Goal: Use online tool/utility: Utilize a website feature to perform a specific function

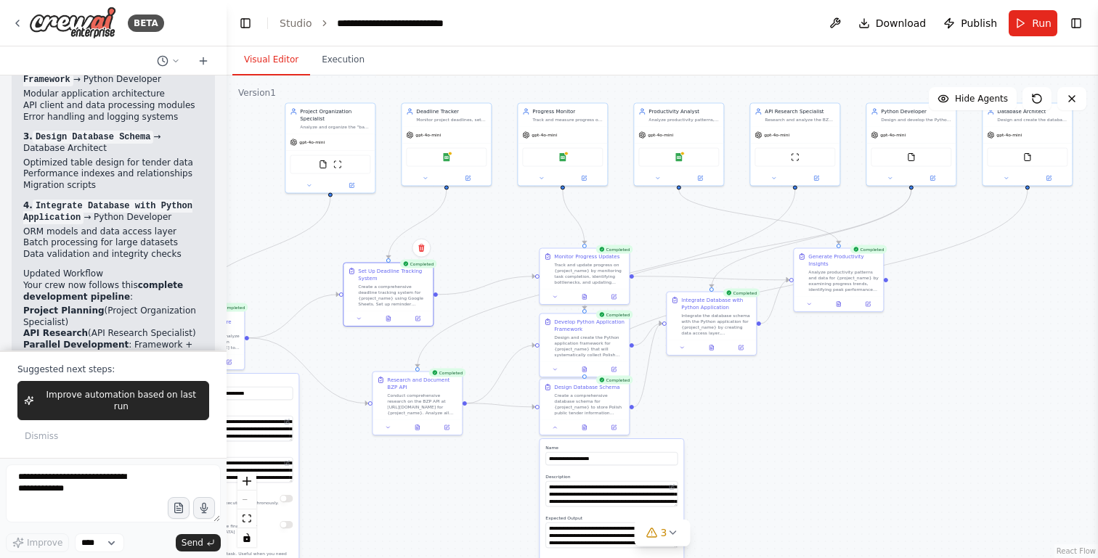
scroll to position [4821, 0]
click at [338, 63] on button "Execution" at bounding box center [343, 60] width 66 height 30
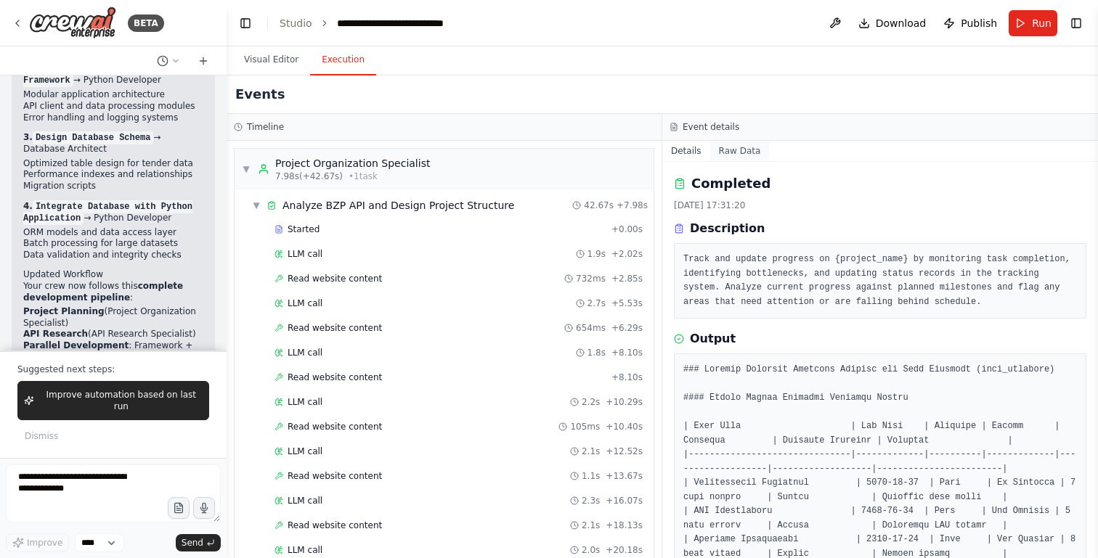
click at [733, 147] on button "Raw Data" at bounding box center [740, 151] width 60 height 20
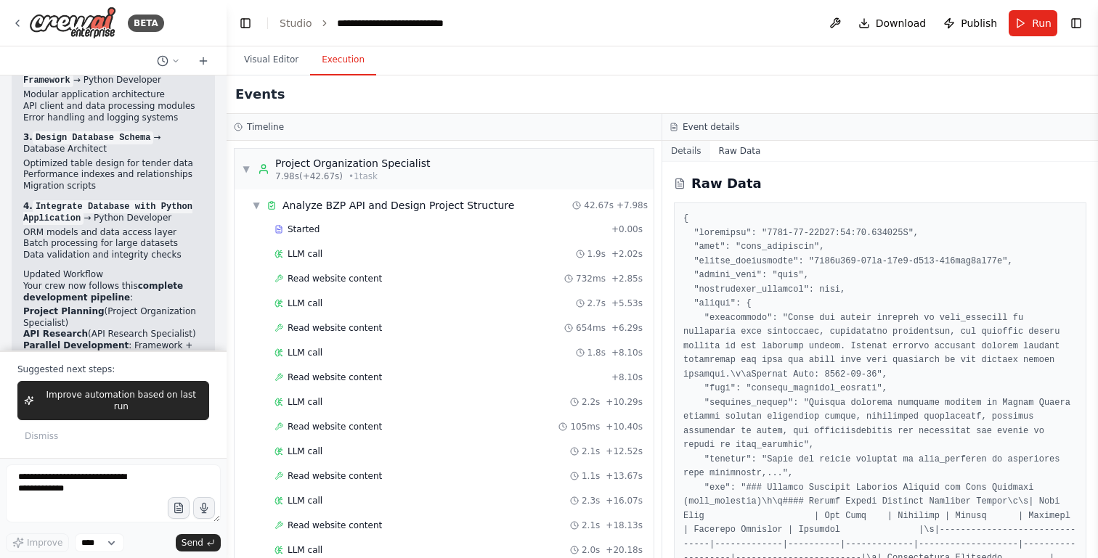
click at [685, 151] on button "Details" at bounding box center [686, 151] width 48 height 20
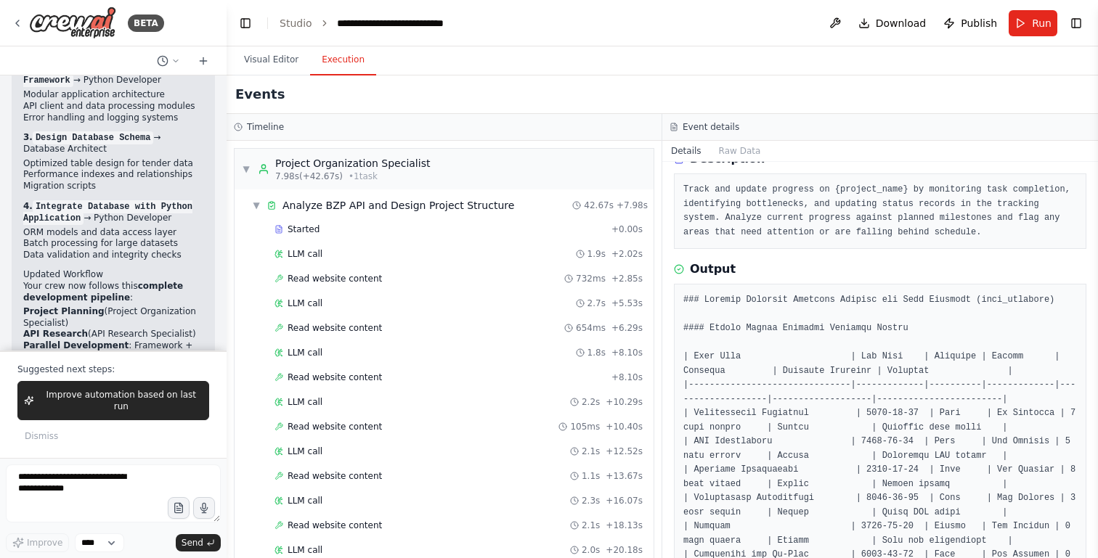
scroll to position [68, 0]
click at [58, 490] on textarea at bounding box center [113, 494] width 215 height 58
click at [264, 60] on button "Visual Editor" at bounding box center [271, 60] width 78 height 30
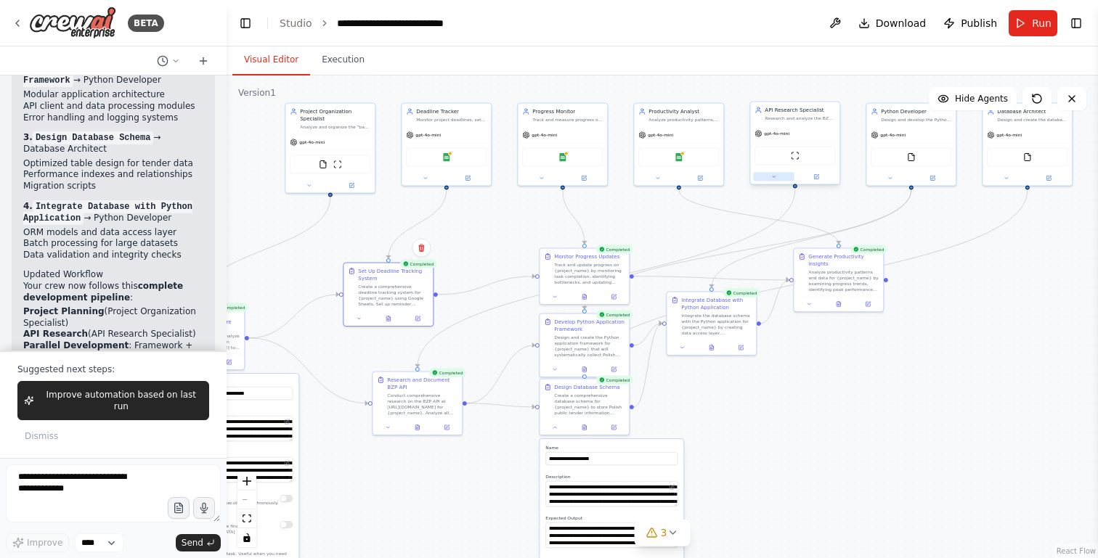
click at [773, 177] on icon at bounding box center [773, 176] width 3 height 1
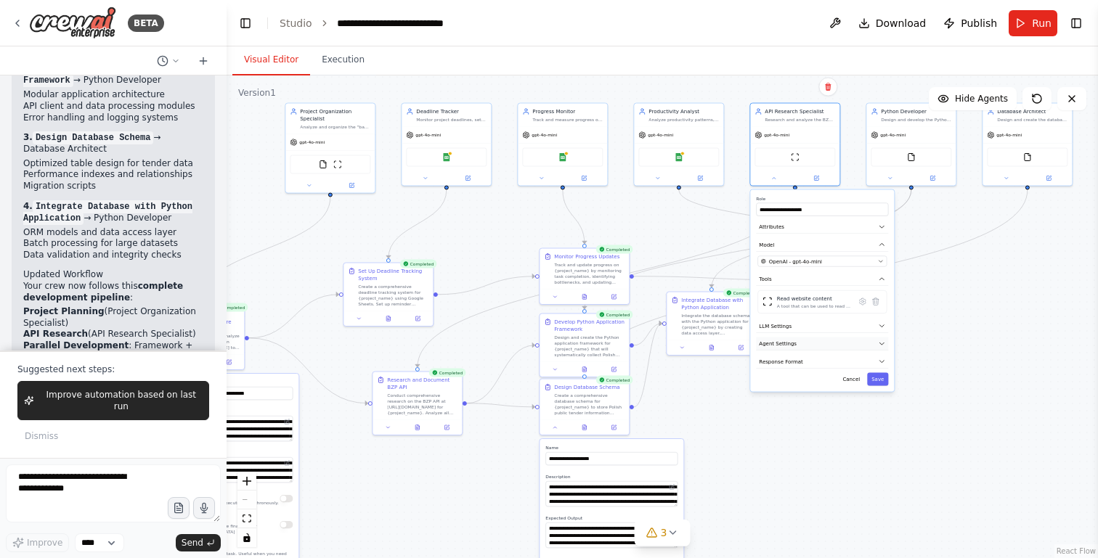
click at [879, 347] on icon "button" at bounding box center [881, 343] width 7 height 7
click at [878, 343] on icon "button" at bounding box center [881, 343] width 7 height 7
click at [852, 325] on button "LLM Settings" at bounding box center [822, 326] width 132 height 14
click at [810, 274] on button "Tools" at bounding box center [822, 280] width 132 height 14
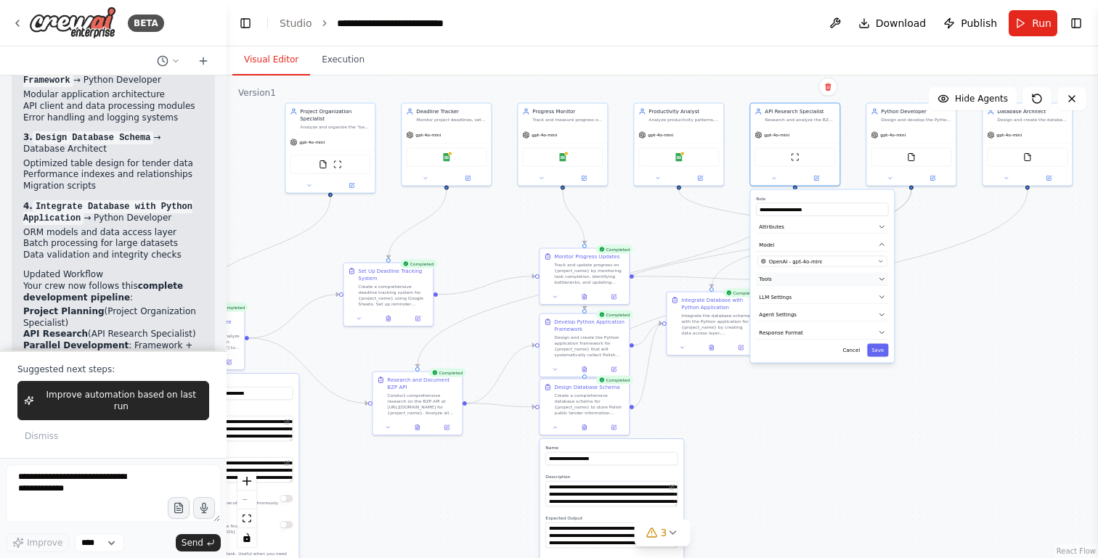
click at [810, 274] on button "Tools" at bounding box center [822, 280] width 132 height 14
click at [862, 302] on icon at bounding box center [862, 302] width 2 height 2
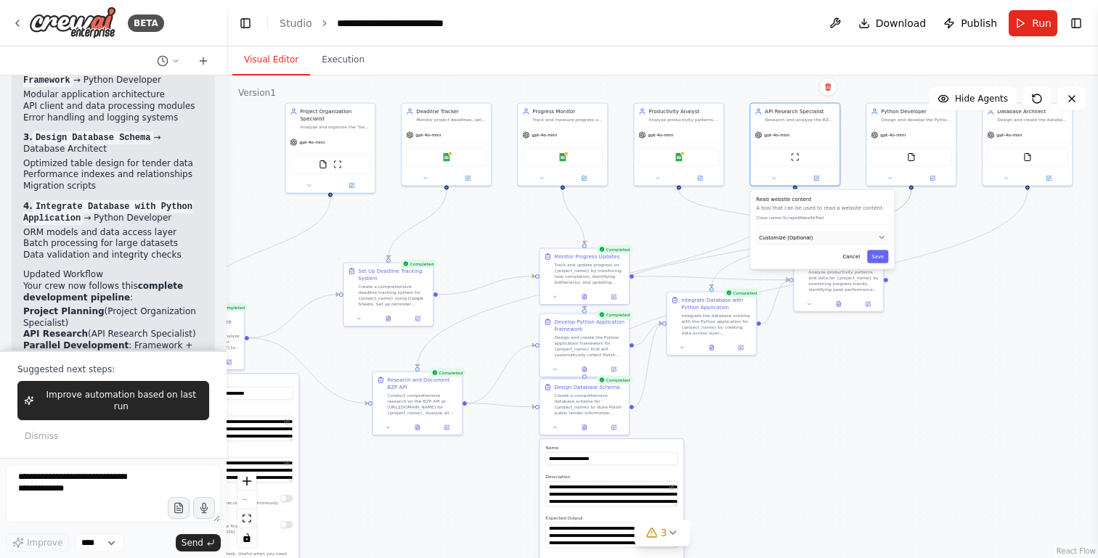
click at [809, 237] on span "Customize (Optional)" at bounding box center [786, 237] width 54 height 7
click at [849, 280] on button "Cancel" at bounding box center [851, 283] width 26 height 13
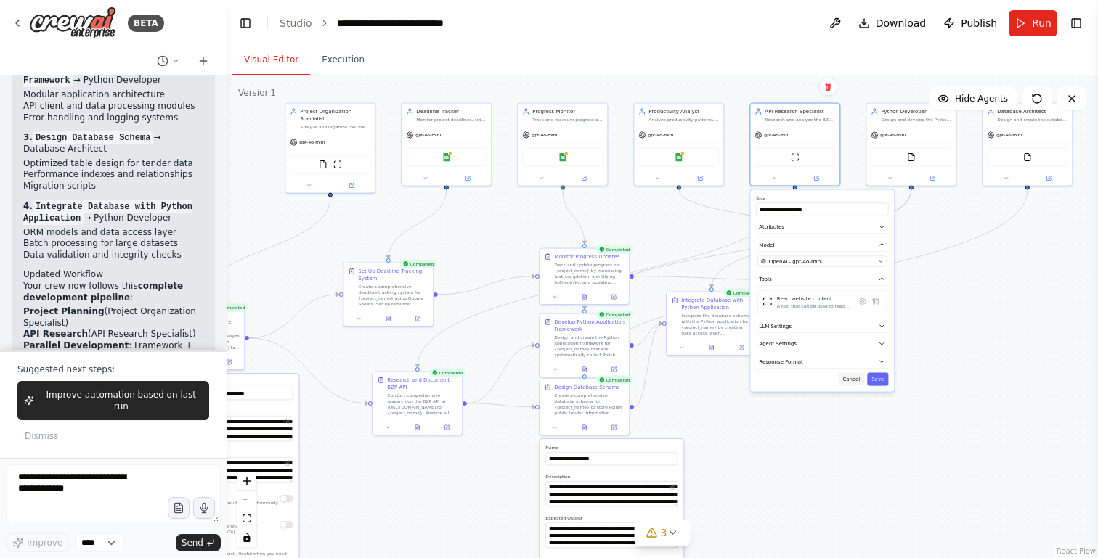
click at [851, 381] on button "Cancel" at bounding box center [851, 379] width 26 height 13
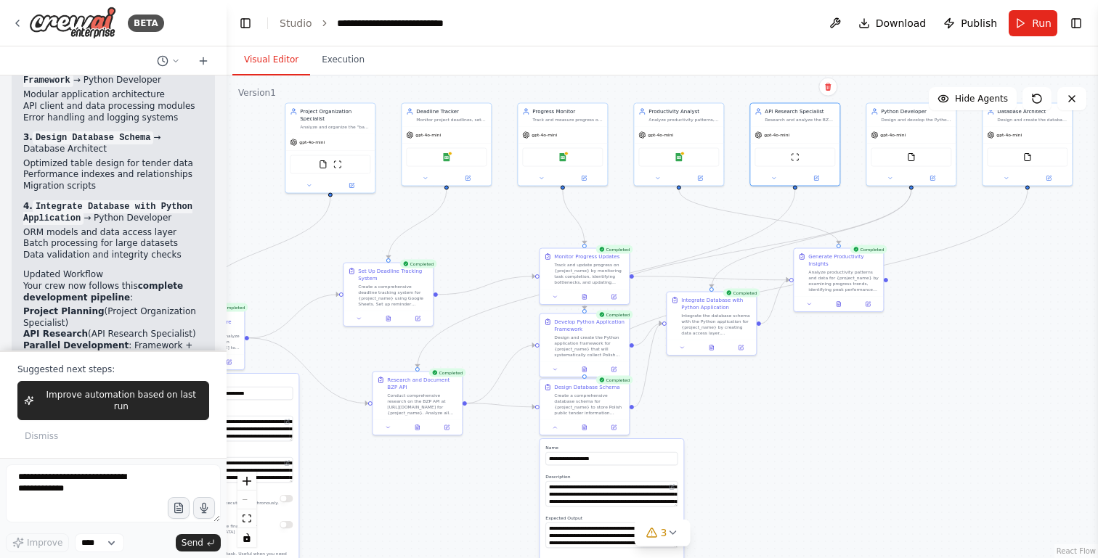
click at [851, 381] on div ".deletable-edge-delete-btn { width: 20px; height: 20px; border: 0px solid #ffff…" at bounding box center [662, 317] width 871 height 483
click at [81, 493] on textarea at bounding box center [113, 494] width 215 height 58
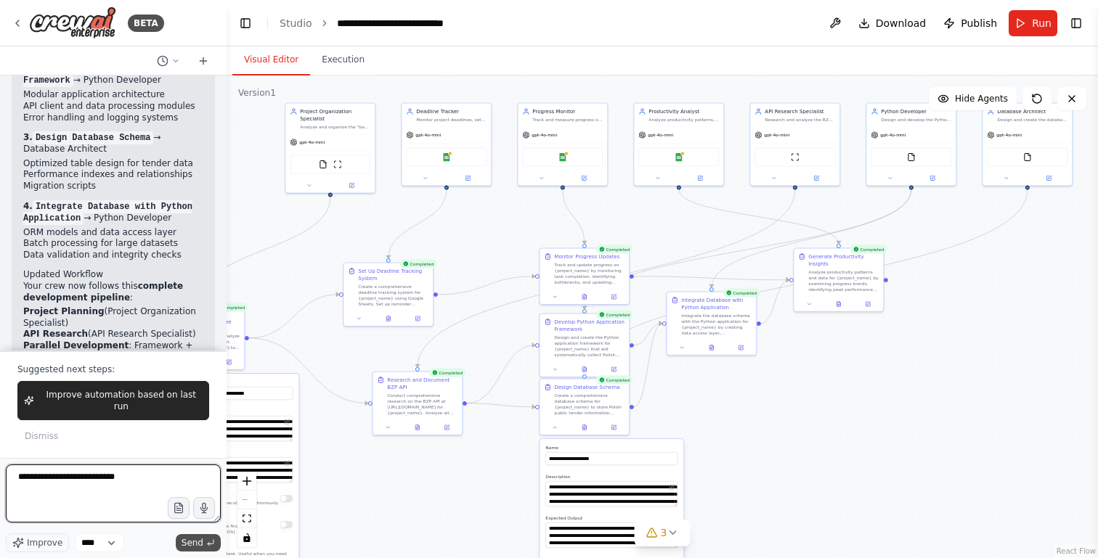
type textarea "**********"
click at [204, 539] on button "Send" at bounding box center [198, 542] width 45 height 17
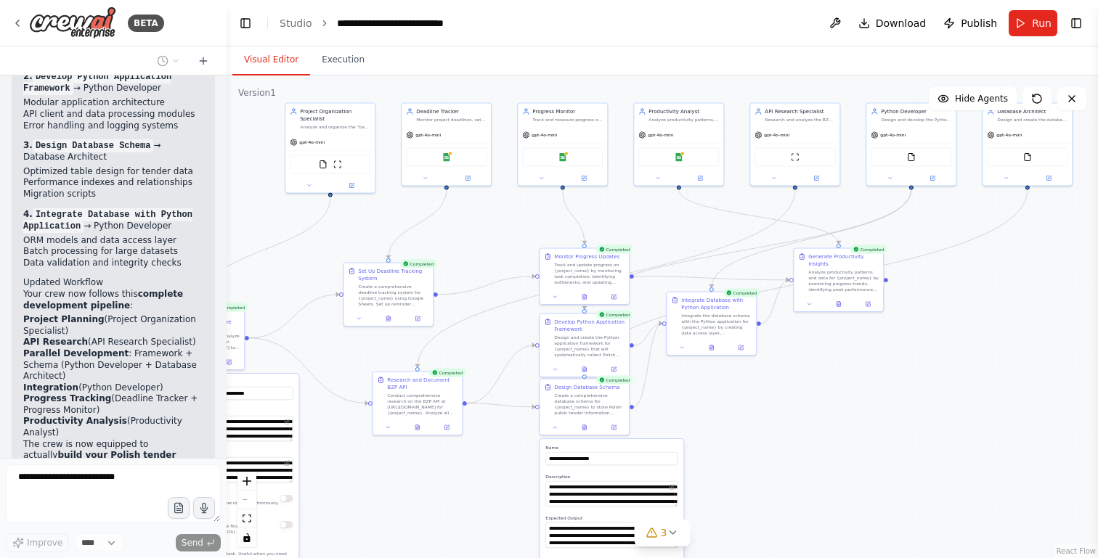
scroll to position [4812, 0]
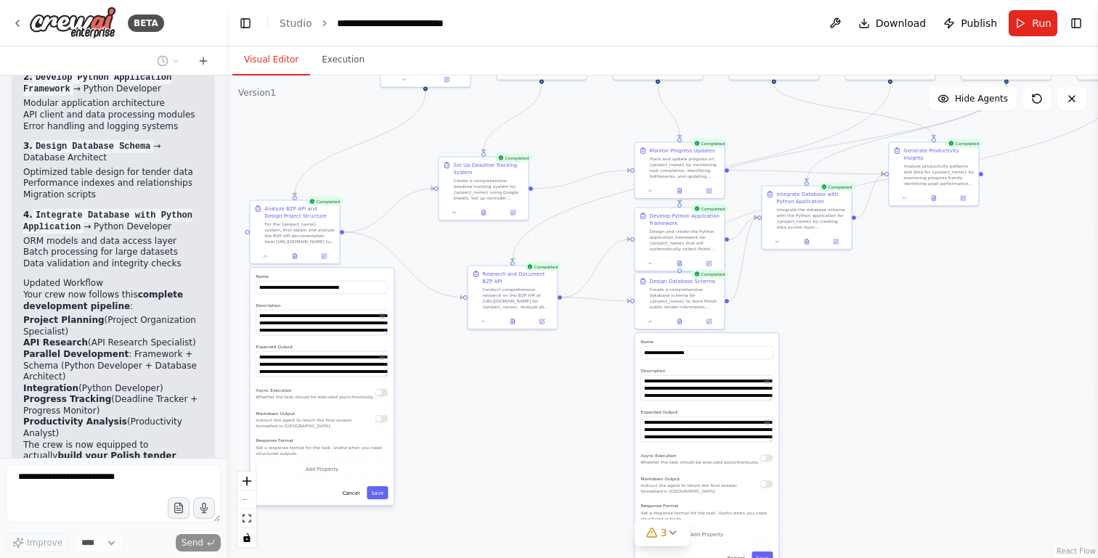
drag, startPoint x: 285, startPoint y: 287, endPoint x: 380, endPoint y: 182, distance: 141.9
click at [380, 182] on div ".deletable-edge-delete-btn { width: 20px; height: 20px; border: 0px solid #ffff…" at bounding box center [662, 317] width 871 height 483
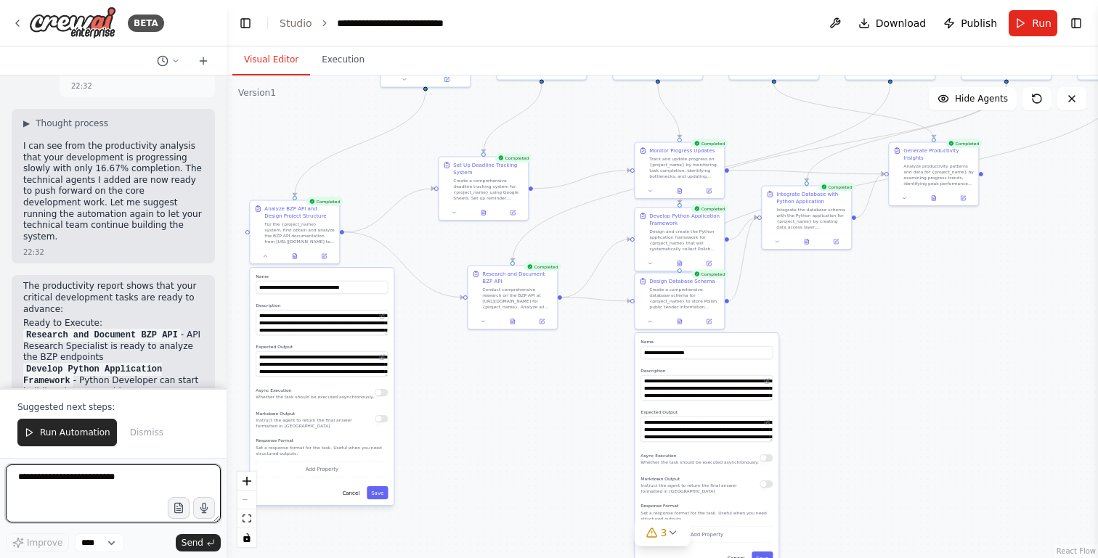
scroll to position [5365, 0]
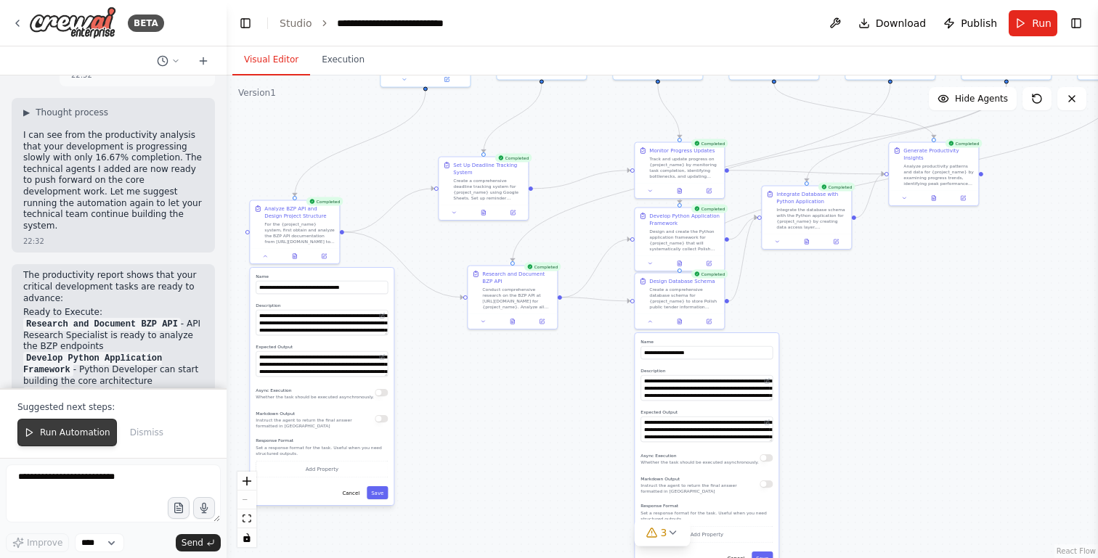
click at [46, 443] on button "Run Automation" at bounding box center [66, 433] width 99 height 28
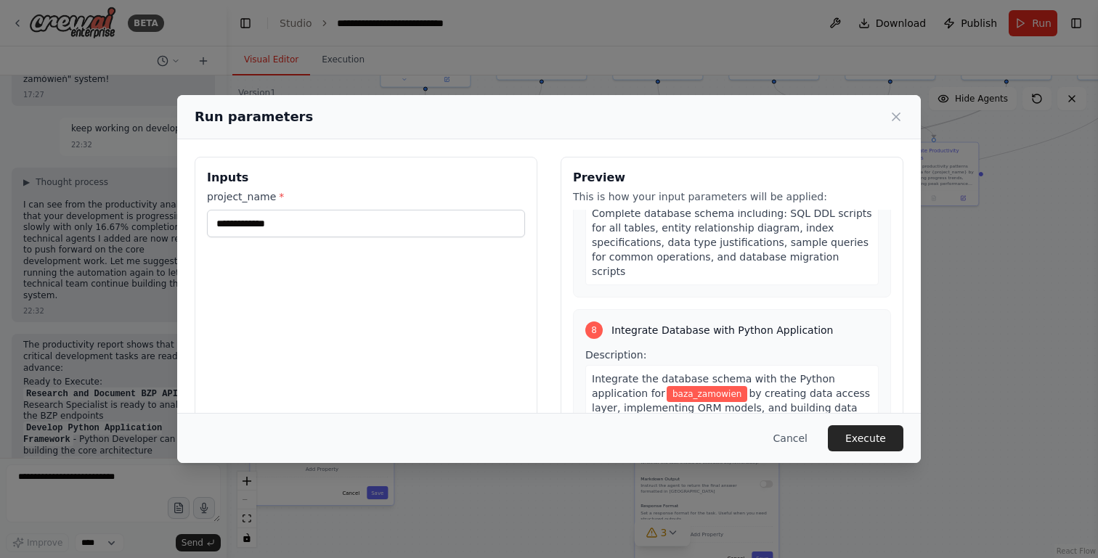
scroll to position [2146, 0]
click at [881, 444] on button "Execute" at bounding box center [866, 438] width 76 height 26
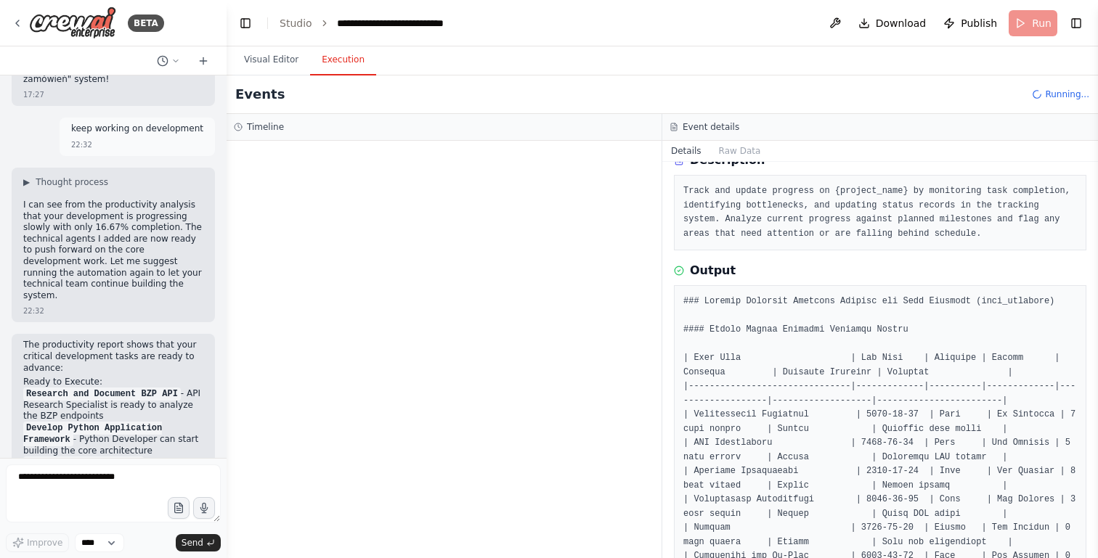
scroll to position [0, 0]
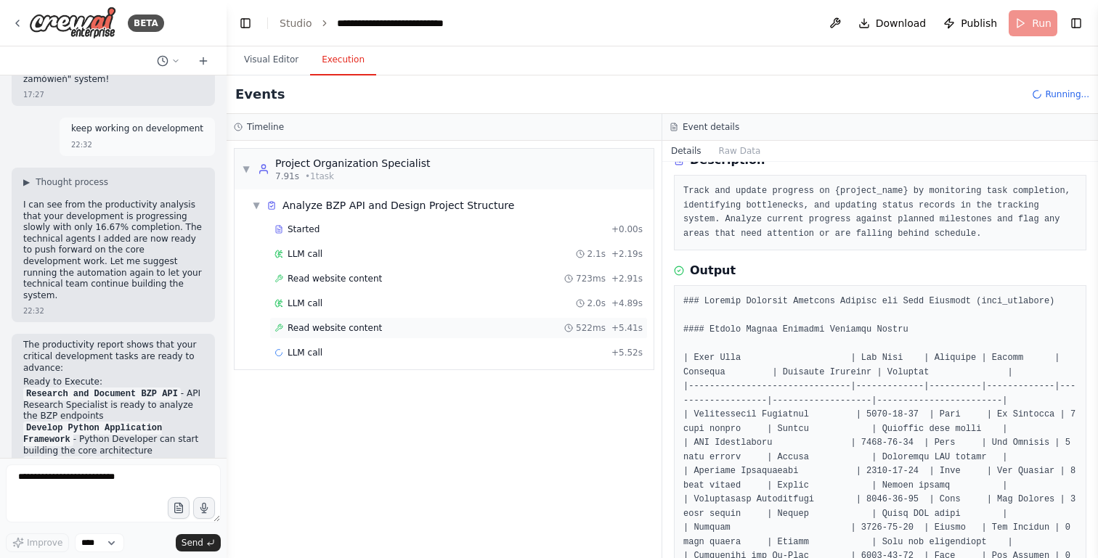
click at [348, 324] on span "Read website content" at bounding box center [334, 328] width 94 height 12
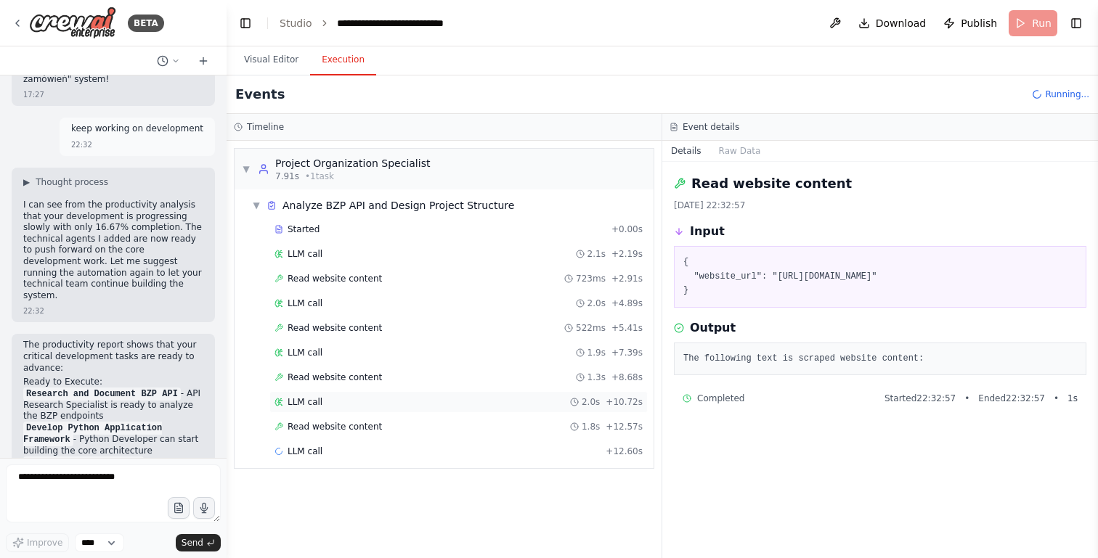
click at [369, 403] on div "LLM call 2.0s + 10.72s" at bounding box center [458, 402] width 368 height 12
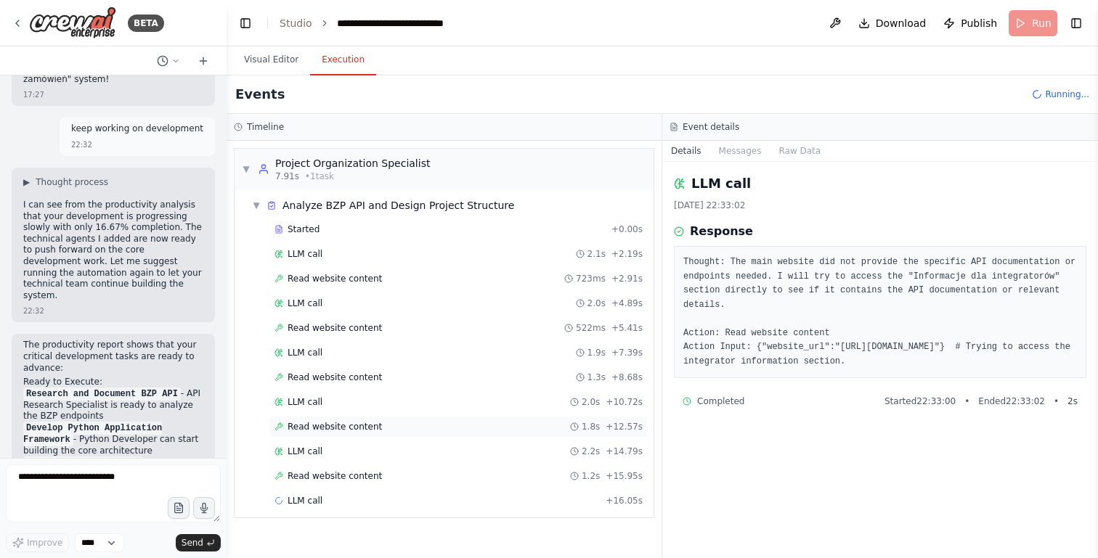
click at [324, 423] on span "Read website content" at bounding box center [334, 427] width 94 height 12
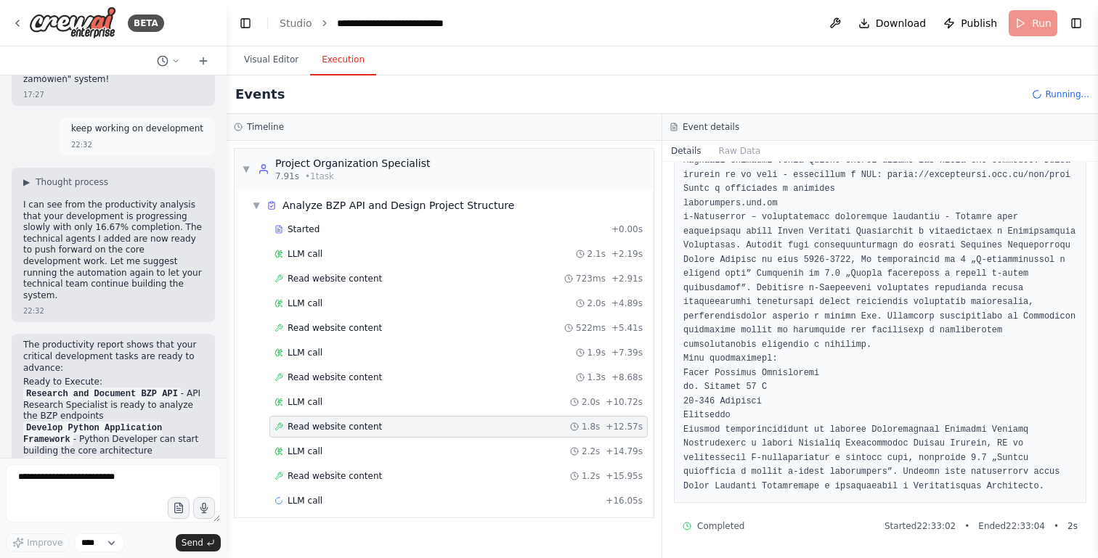
scroll to position [243, 0]
click at [371, 473] on span "Read website content" at bounding box center [334, 476] width 94 height 12
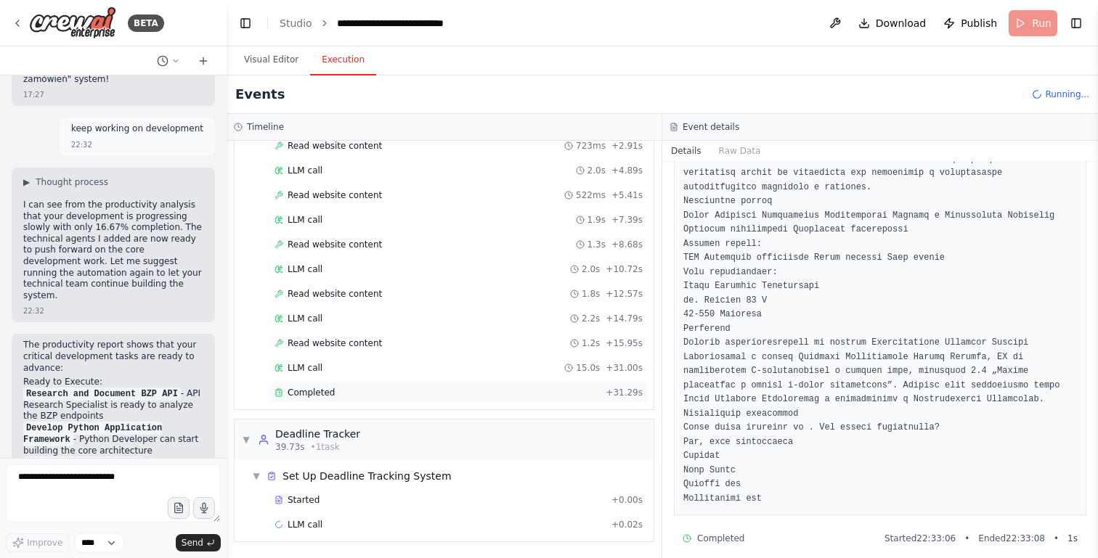
scroll to position [133, 0]
click at [315, 390] on span "Completed" at bounding box center [310, 393] width 47 height 12
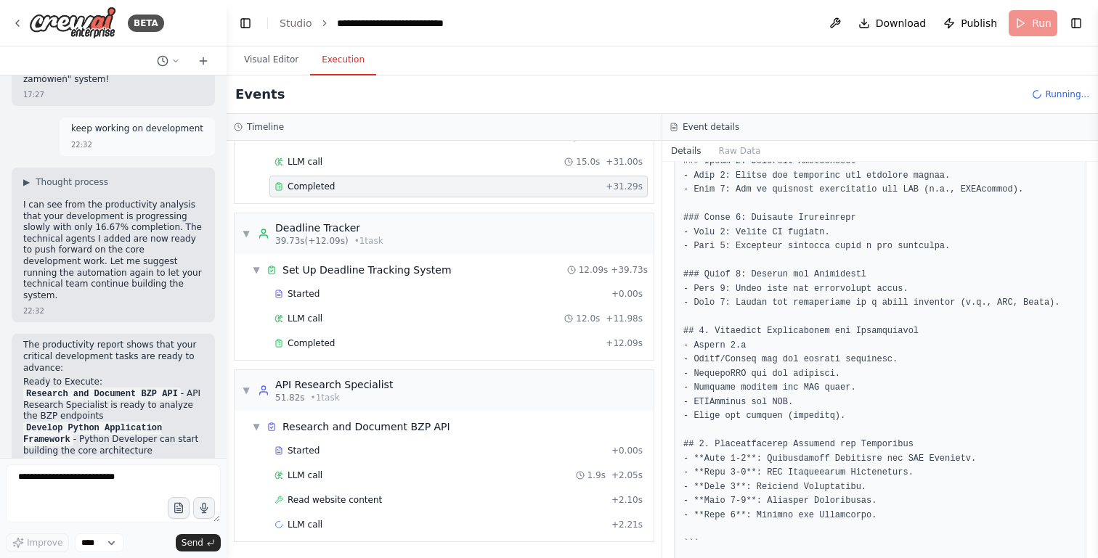
scroll to position [339, 0]
click at [314, 343] on span "Completed" at bounding box center [310, 344] width 47 height 12
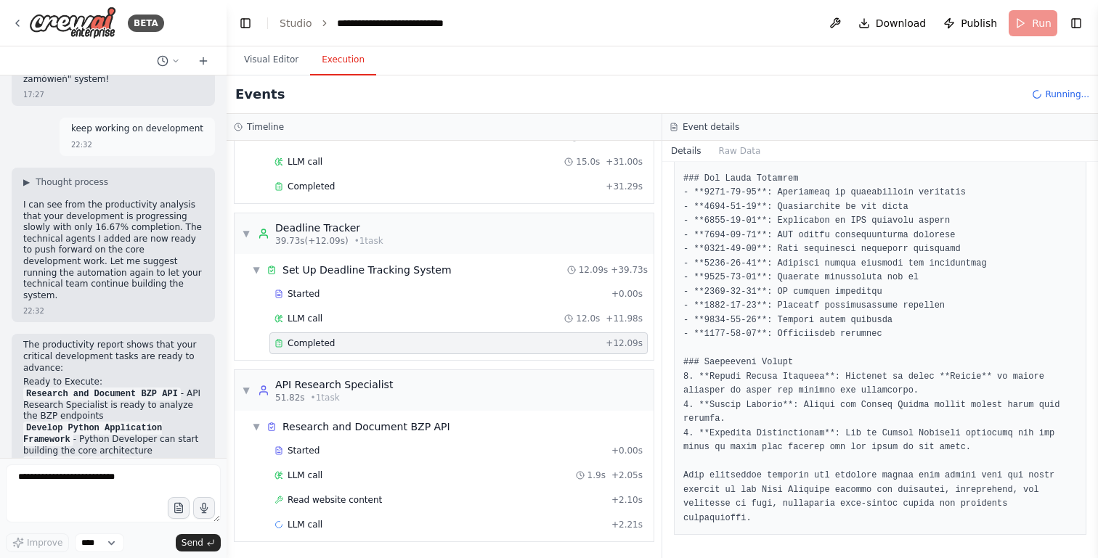
scroll to position [774, 0]
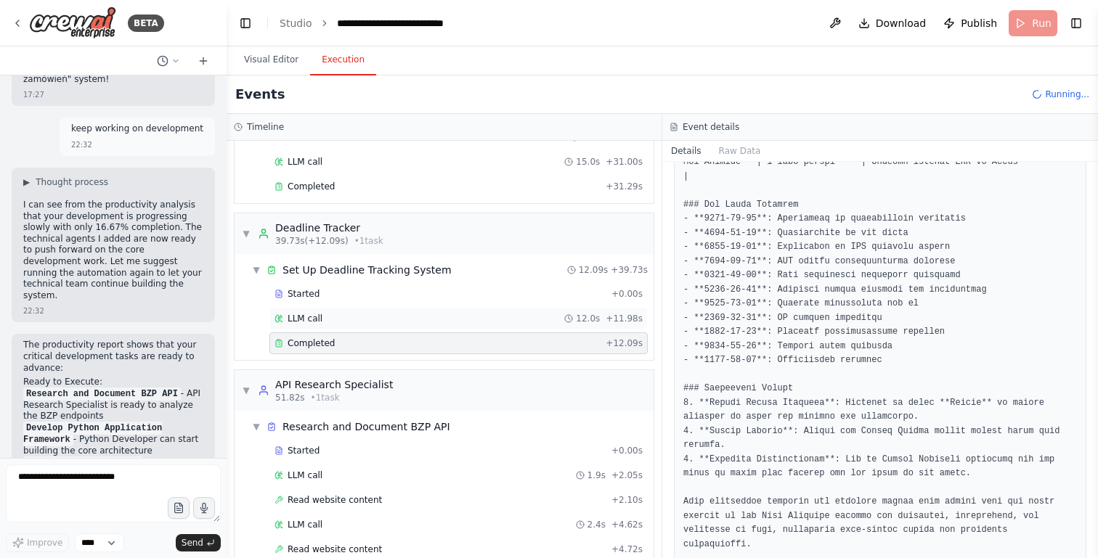
click at [316, 313] on span "LLM call" at bounding box center [304, 319] width 35 height 12
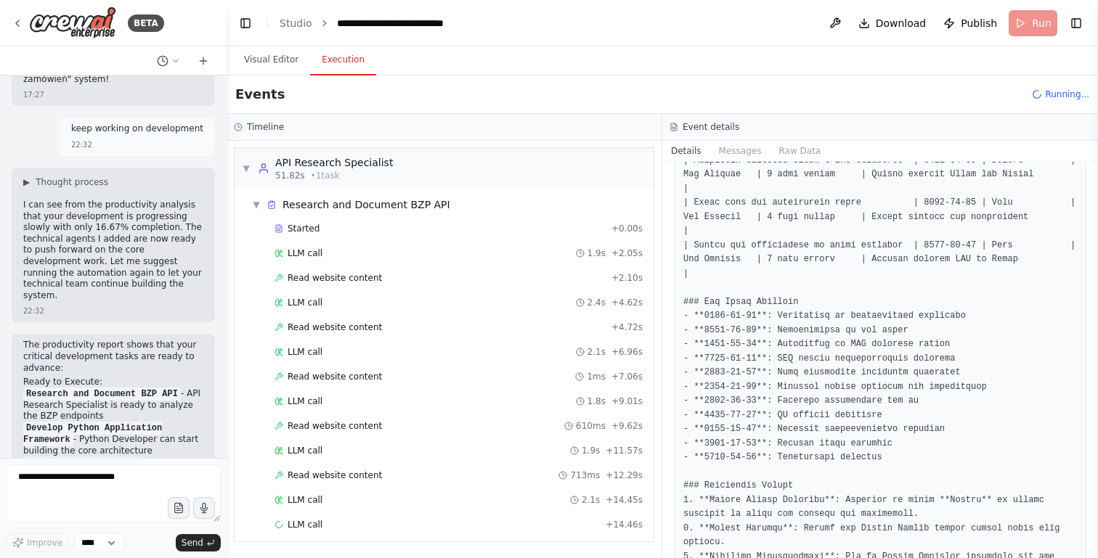
scroll to position [561, 0]
click at [348, 475] on span "Read website content" at bounding box center [334, 476] width 94 height 12
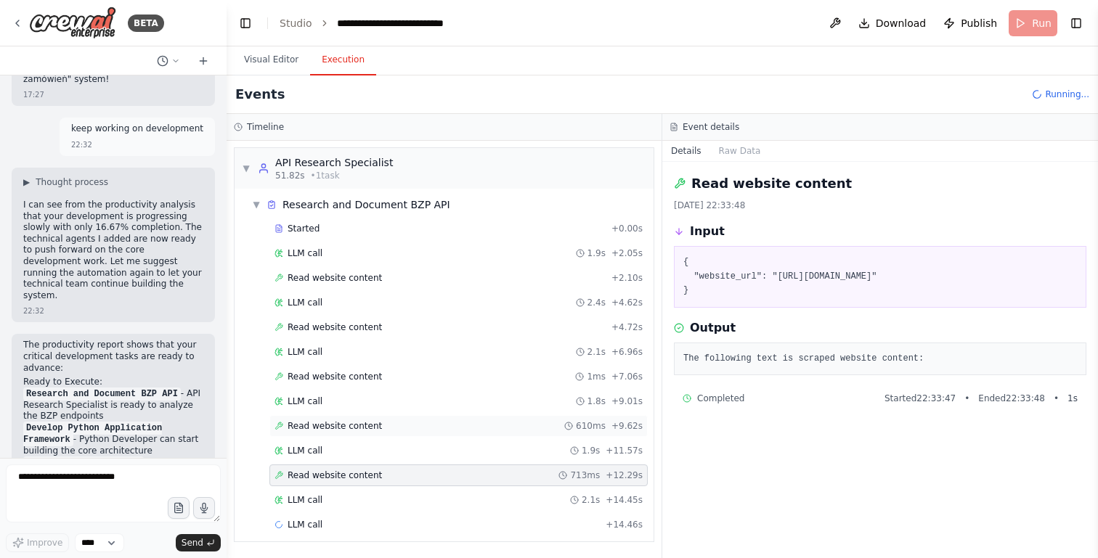
click at [345, 423] on span "Read website content" at bounding box center [334, 426] width 94 height 12
click at [335, 473] on span "Read website content" at bounding box center [334, 476] width 94 height 12
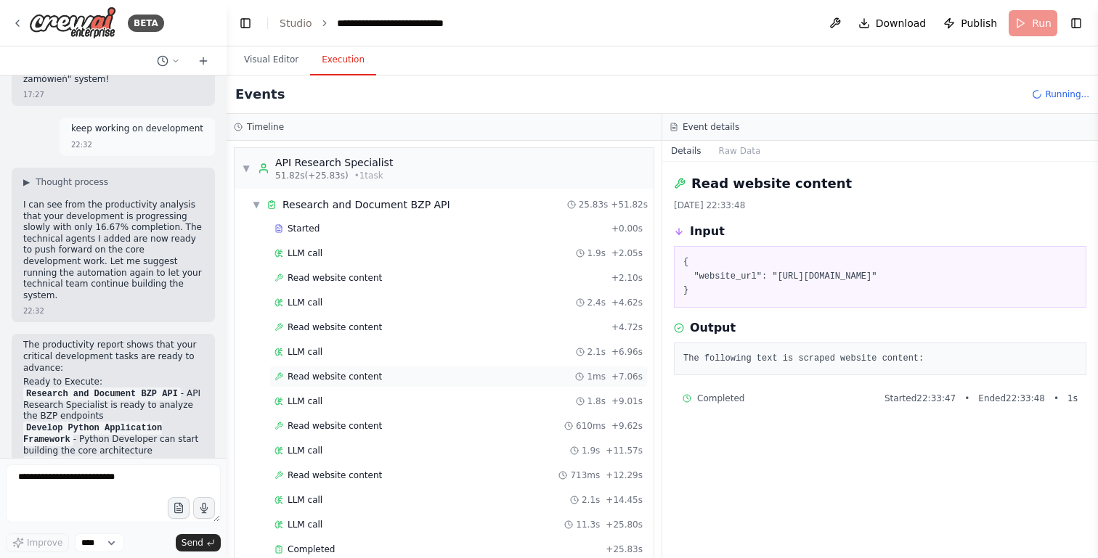
click at [333, 378] on span "Read website content" at bounding box center [334, 377] width 94 height 12
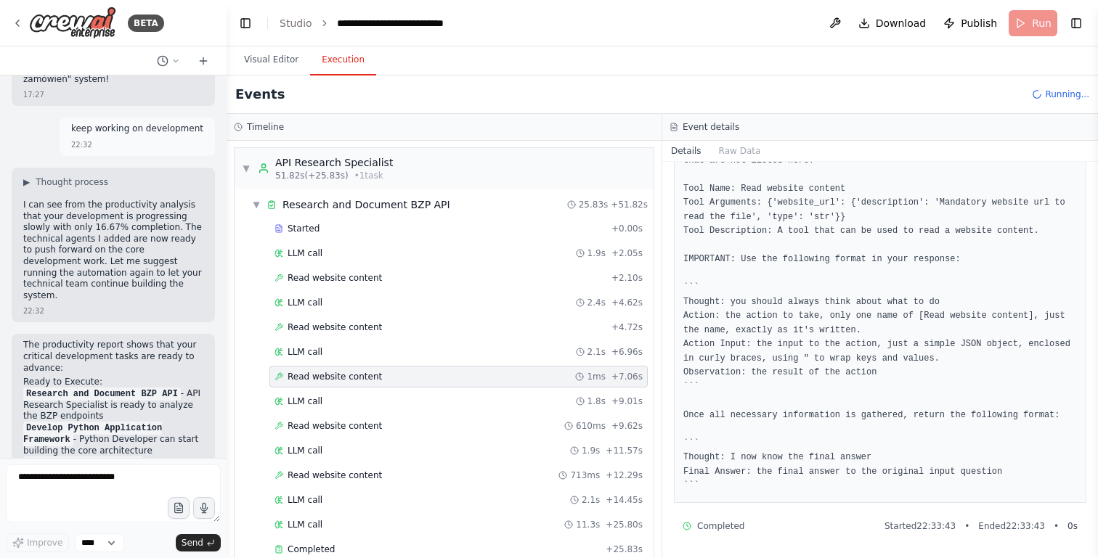
scroll to position [285, 0]
click at [255, 201] on span "▼" at bounding box center [256, 205] width 9 height 12
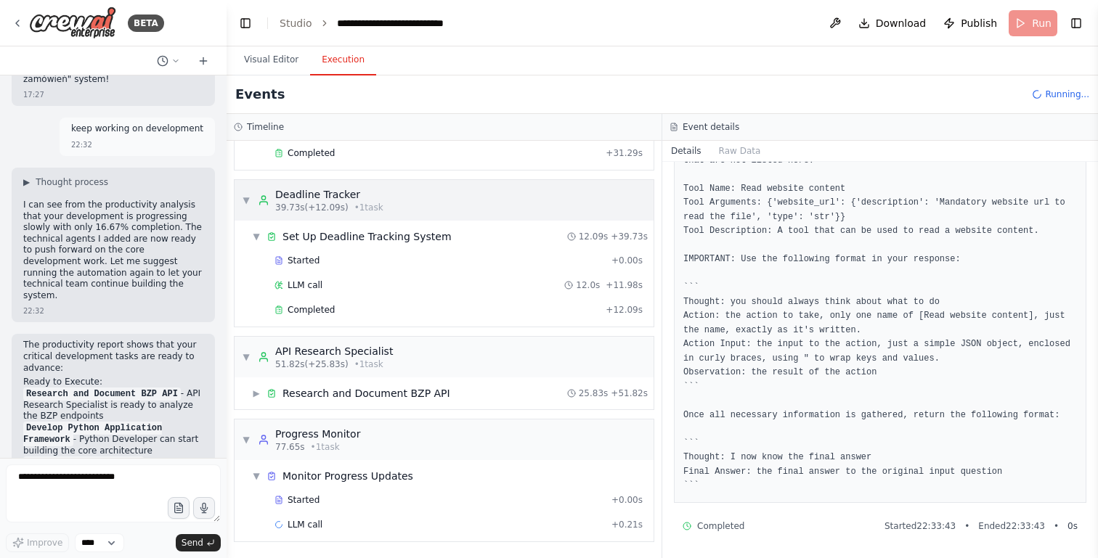
click at [247, 195] on span "▼" at bounding box center [246, 201] width 9 height 12
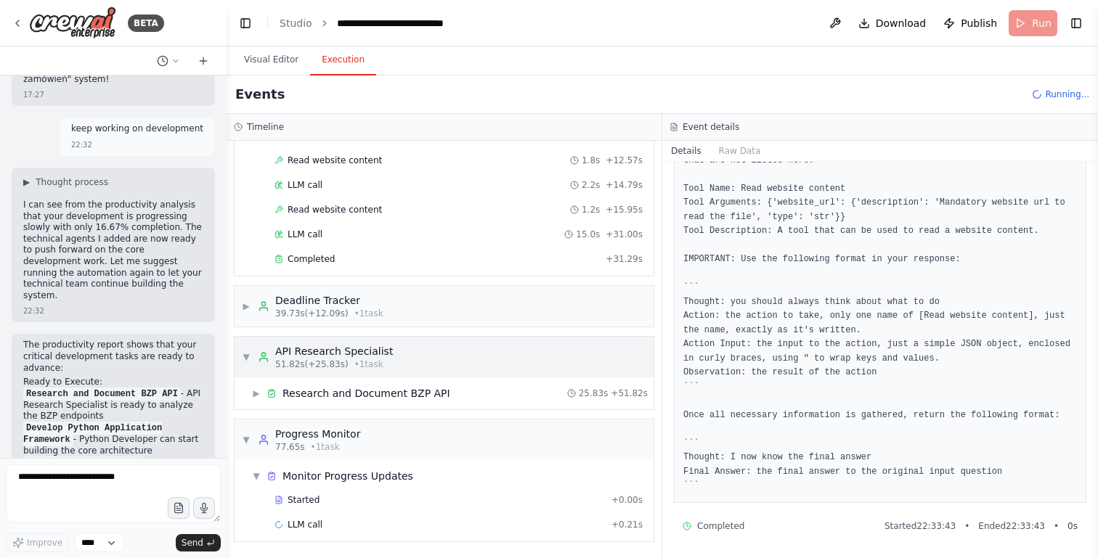
click at [245, 353] on span "▼" at bounding box center [246, 357] width 9 height 12
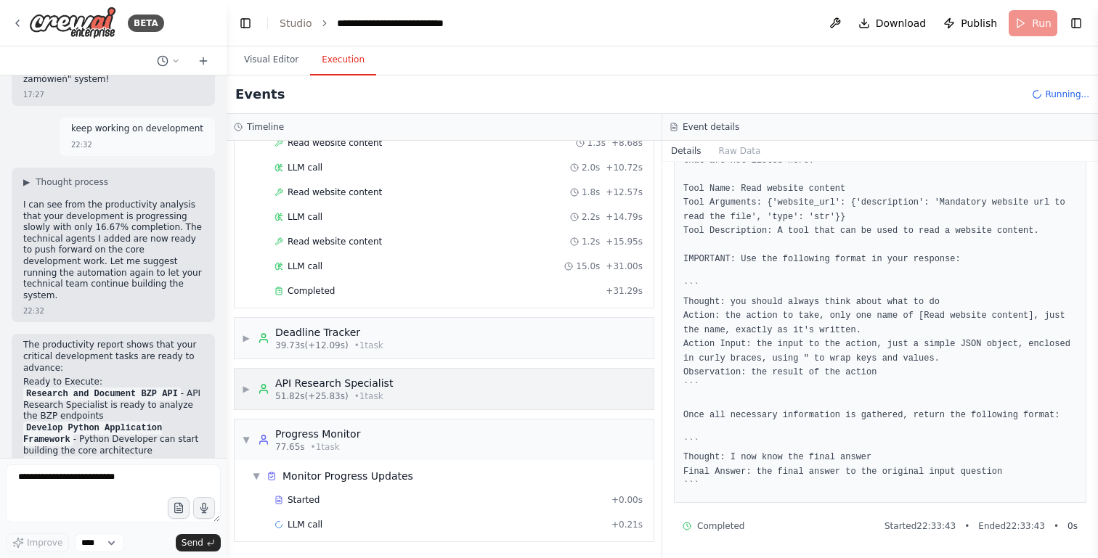
scroll to position [235, 0]
click at [244, 437] on span "▼" at bounding box center [246, 440] width 9 height 12
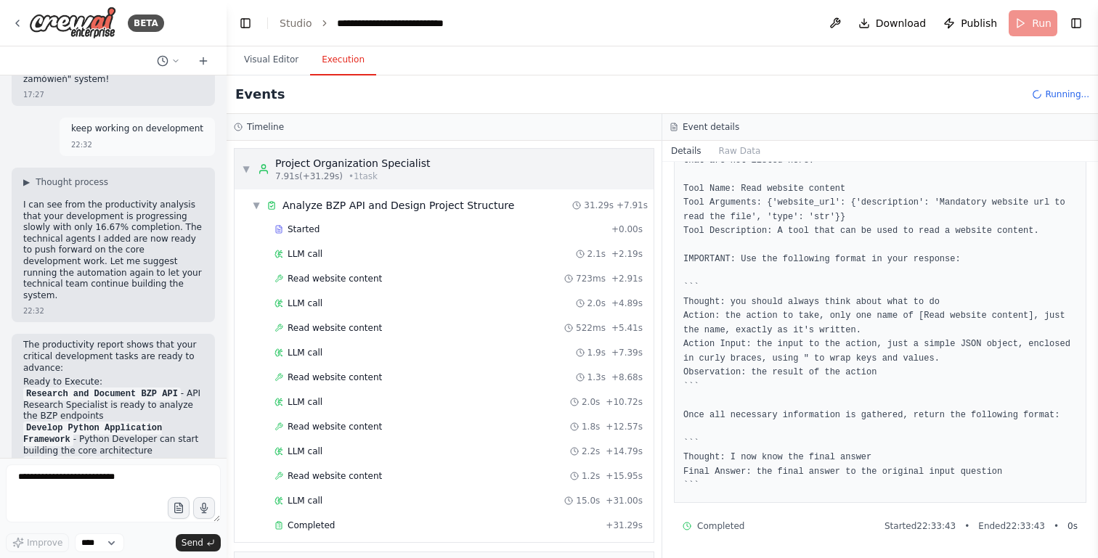
scroll to position [0, 0]
click at [245, 163] on span "▼" at bounding box center [246, 169] width 9 height 12
click at [258, 54] on button "Visual Editor" at bounding box center [271, 60] width 78 height 30
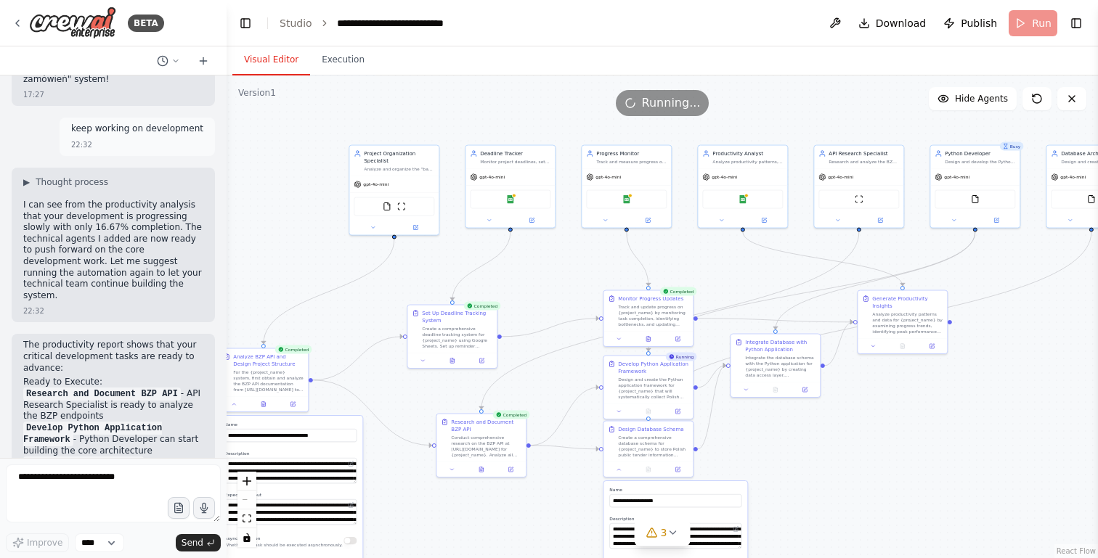
drag, startPoint x: 990, startPoint y: 269, endPoint x: 960, endPoint y: 418, distance: 151.9
click at [960, 418] on div ".deletable-edge-delete-btn { width: 20px; height: 20px; border: 0px solid #ffff…" at bounding box center [662, 317] width 871 height 483
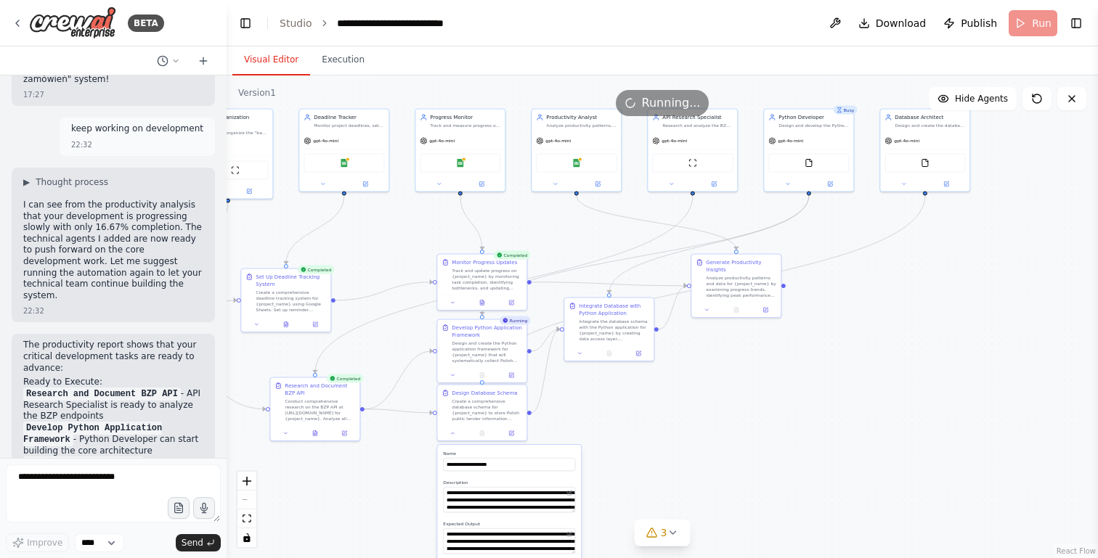
drag, startPoint x: 978, startPoint y: 447, endPoint x: 812, endPoint y: 410, distance: 170.3
click at [812, 410] on div ".deletable-edge-delete-btn { width: 20px; height: 20px; border: 0px solid #ffff…" at bounding box center [662, 317] width 871 height 483
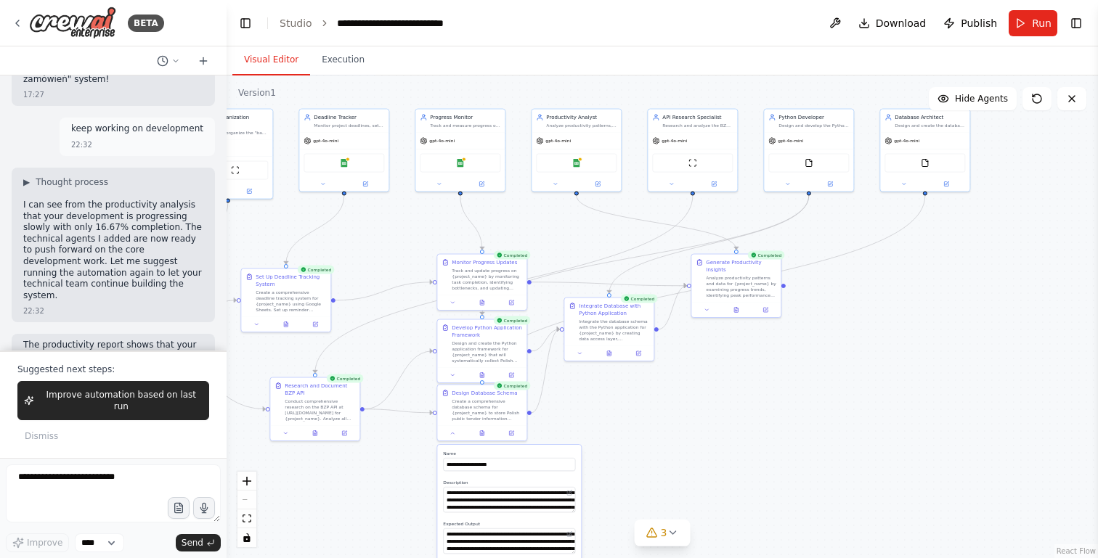
click at [871, 317] on div ".deletable-edge-delete-btn { width: 20px; height: 20px; border: 0px solid #ffff…" at bounding box center [662, 317] width 871 height 483
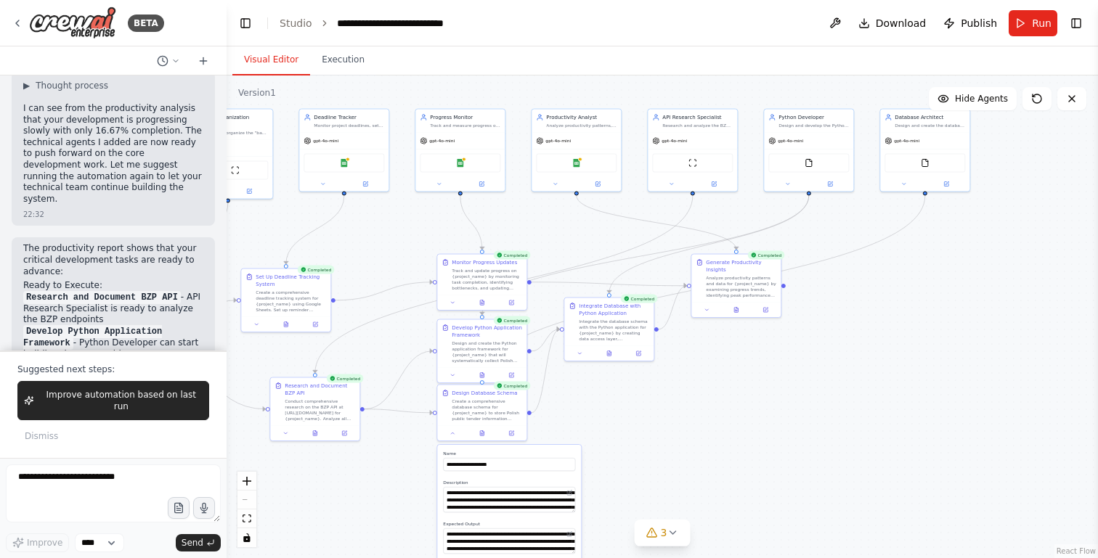
scroll to position [5391, 0]
click at [77, 404] on span "Improve automation based on last run" at bounding box center [121, 400] width 163 height 23
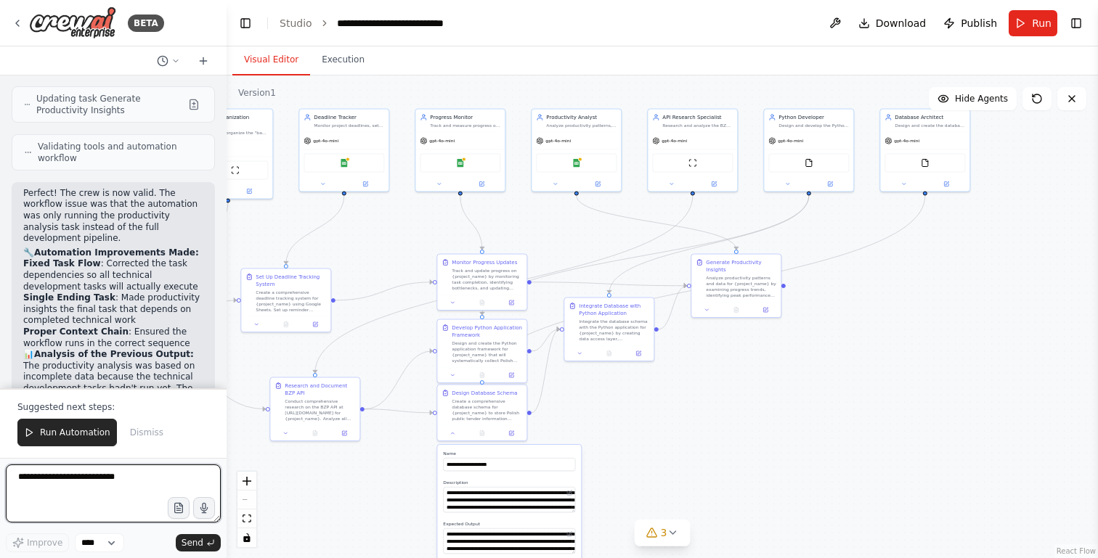
scroll to position [6662, 0]
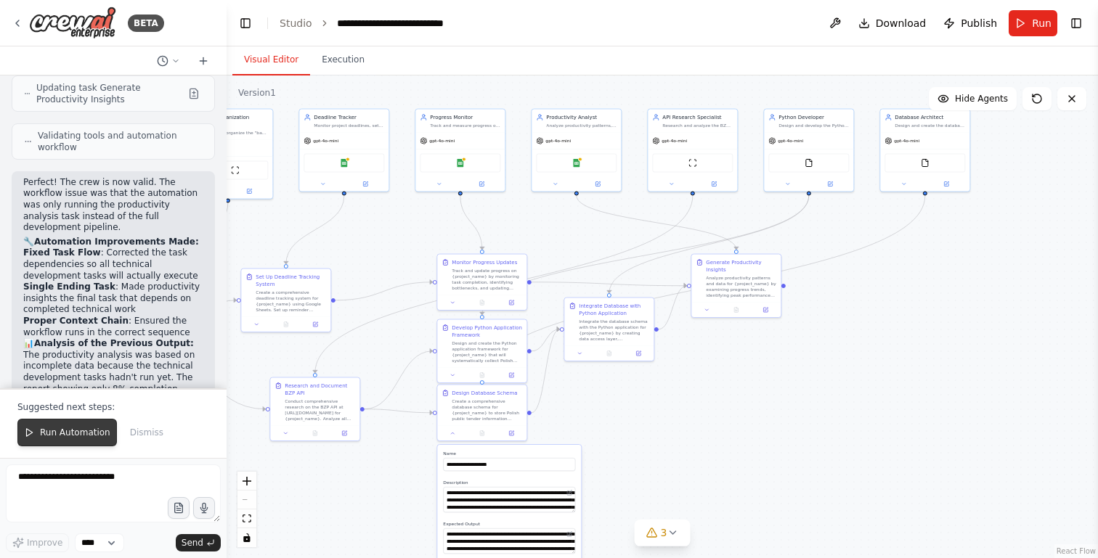
click at [72, 440] on button "Run Automation" at bounding box center [66, 433] width 99 height 28
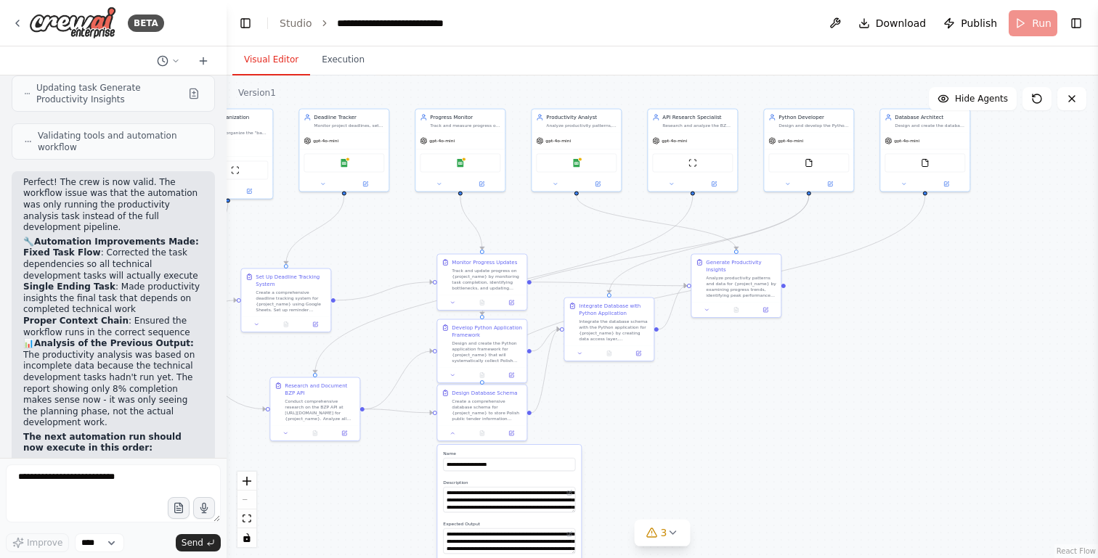
scroll to position [6592, 0]
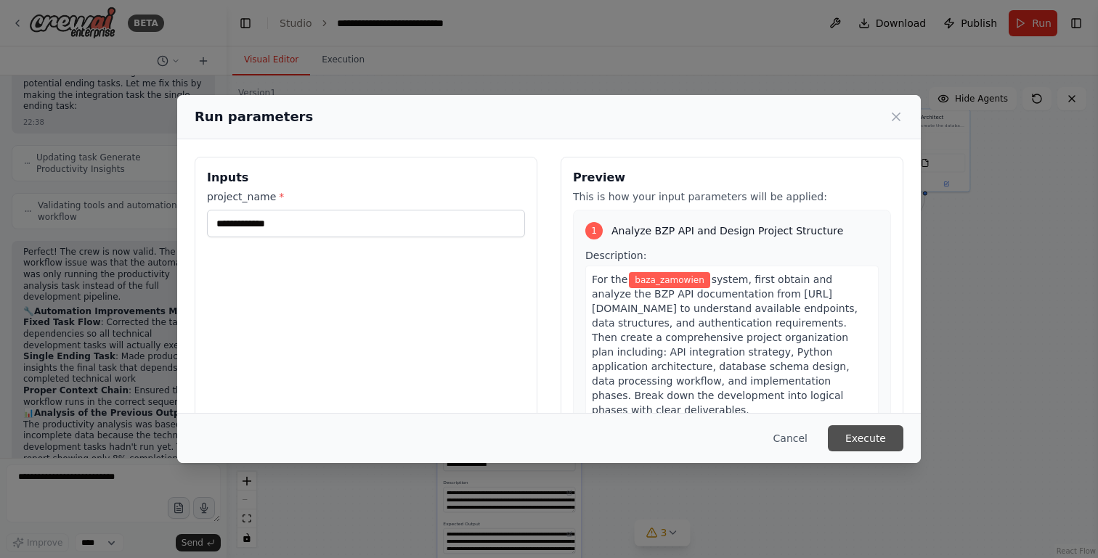
click at [889, 440] on button "Execute" at bounding box center [866, 438] width 76 height 26
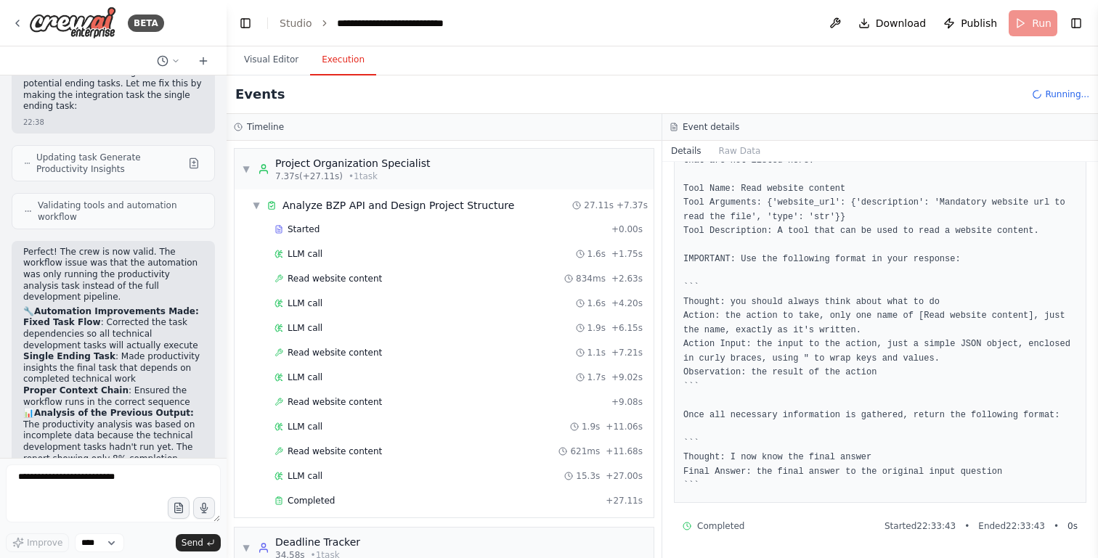
scroll to position [285, 0]
